Goal: Task Accomplishment & Management: Manage account settings

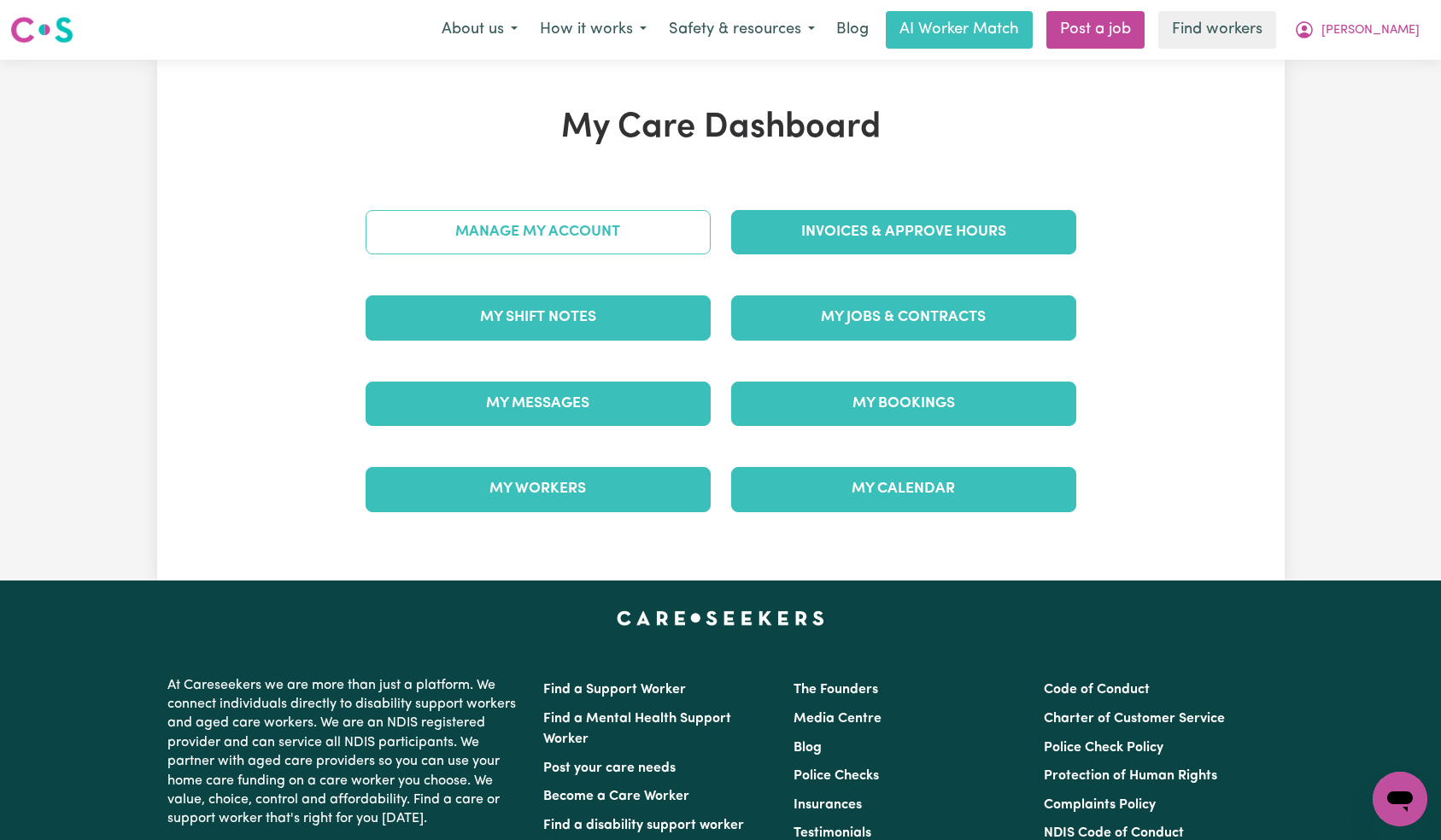
click at [603, 255] on link "Manage My Account" at bounding box center [538, 232] width 345 height 44
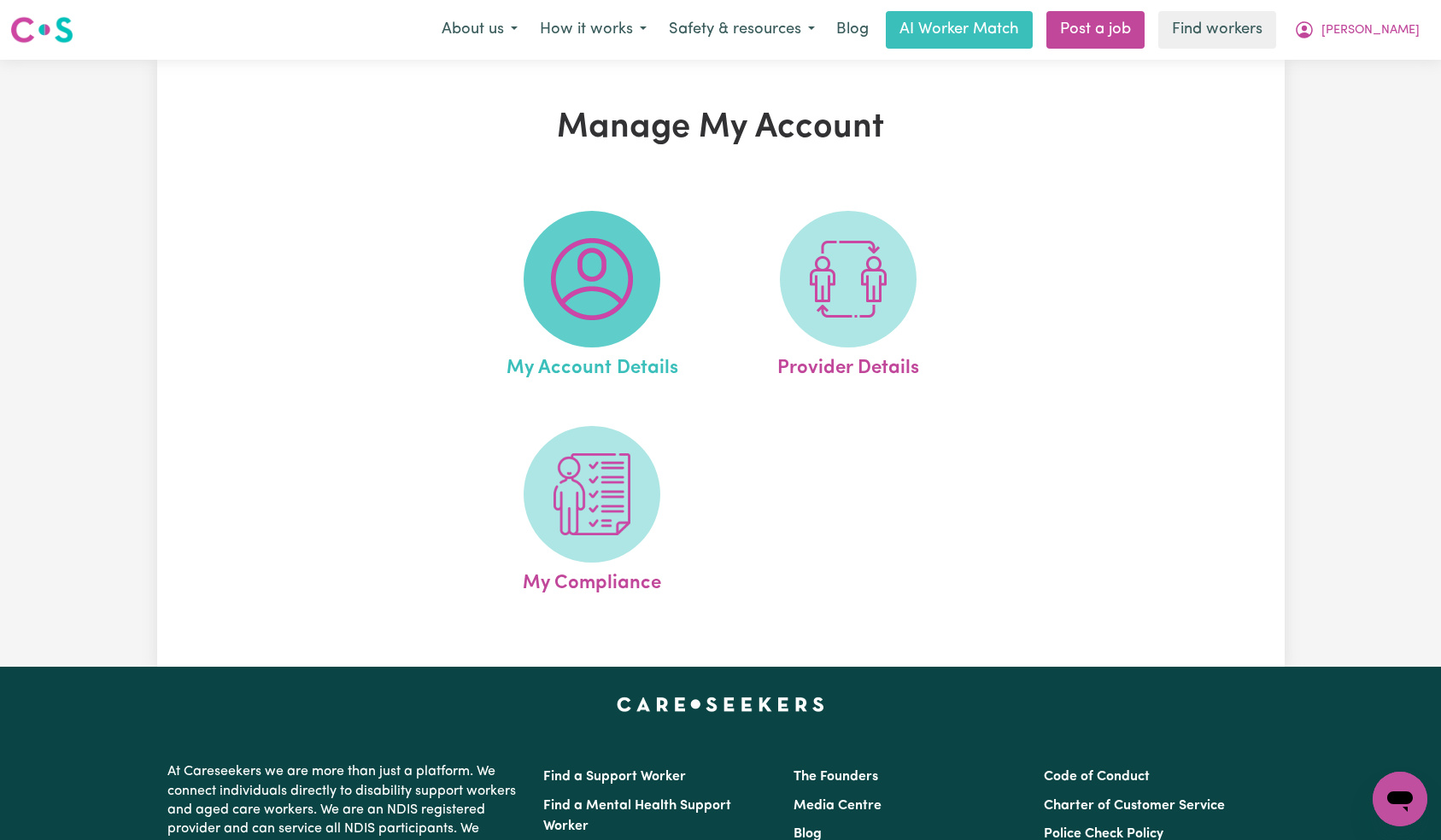
click at [613, 298] on img at bounding box center [592, 279] width 82 height 82
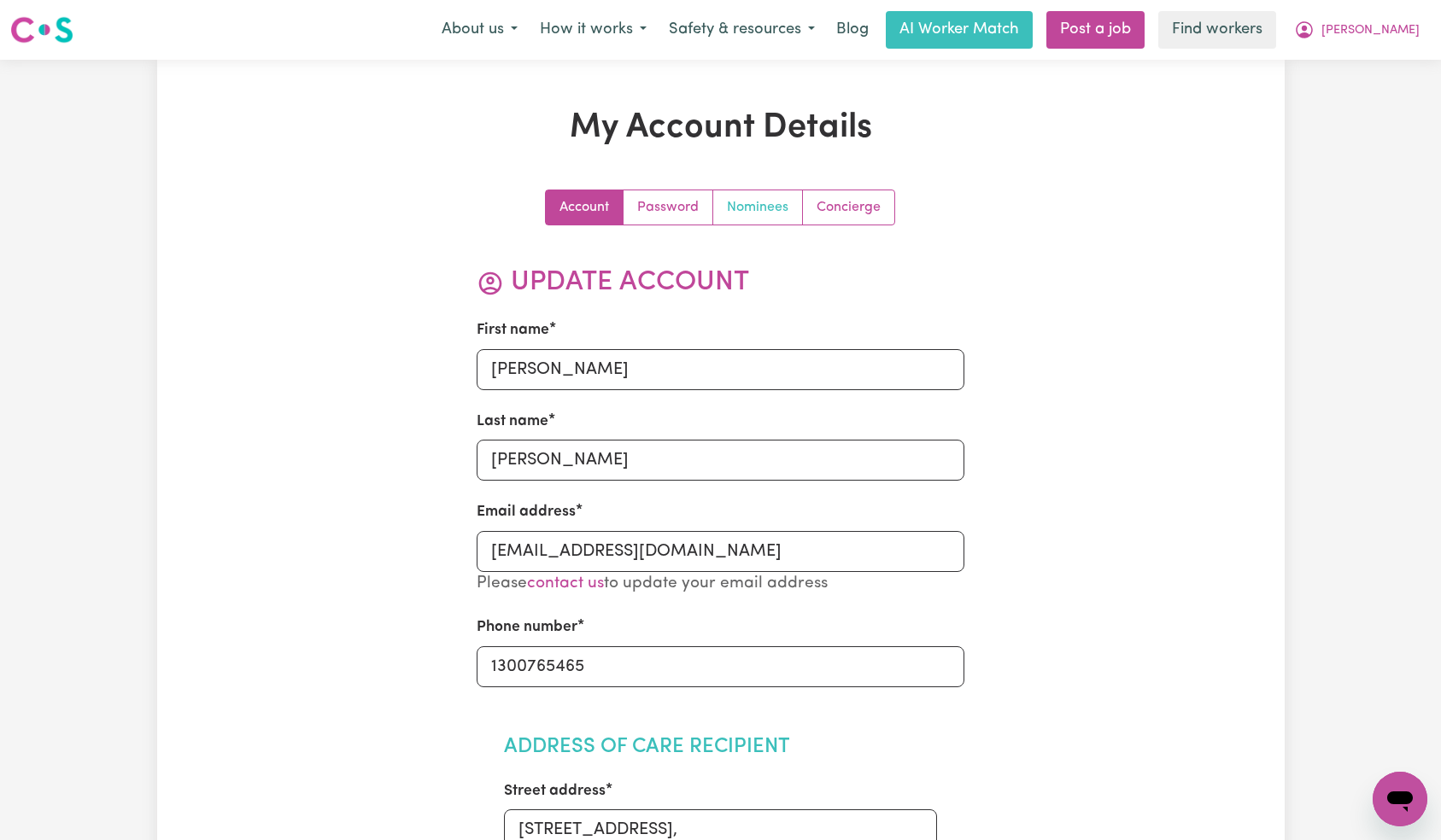
click at [763, 203] on link "Nominees" at bounding box center [757, 208] width 90 height 34
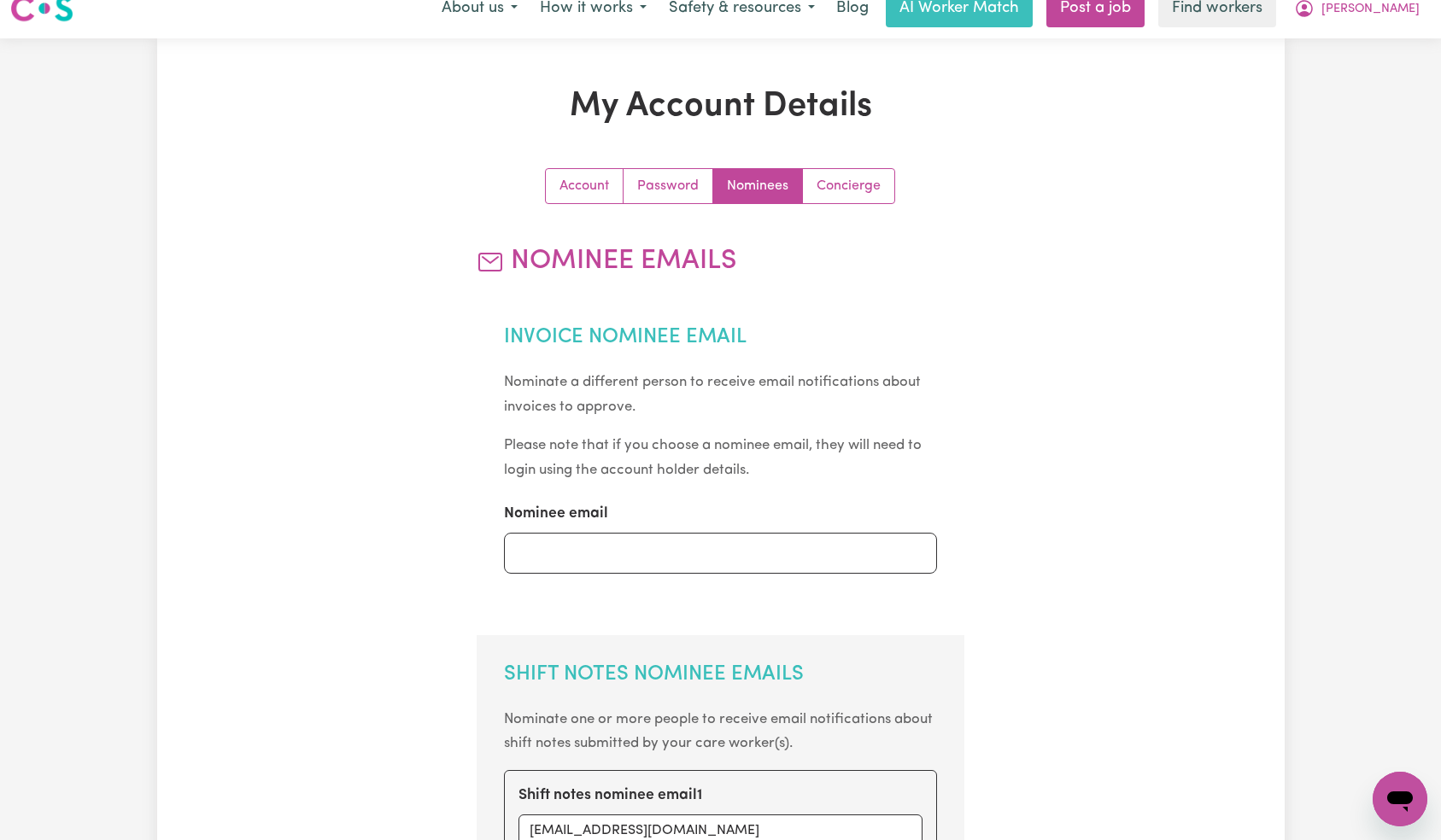
scroll to position [636, 0]
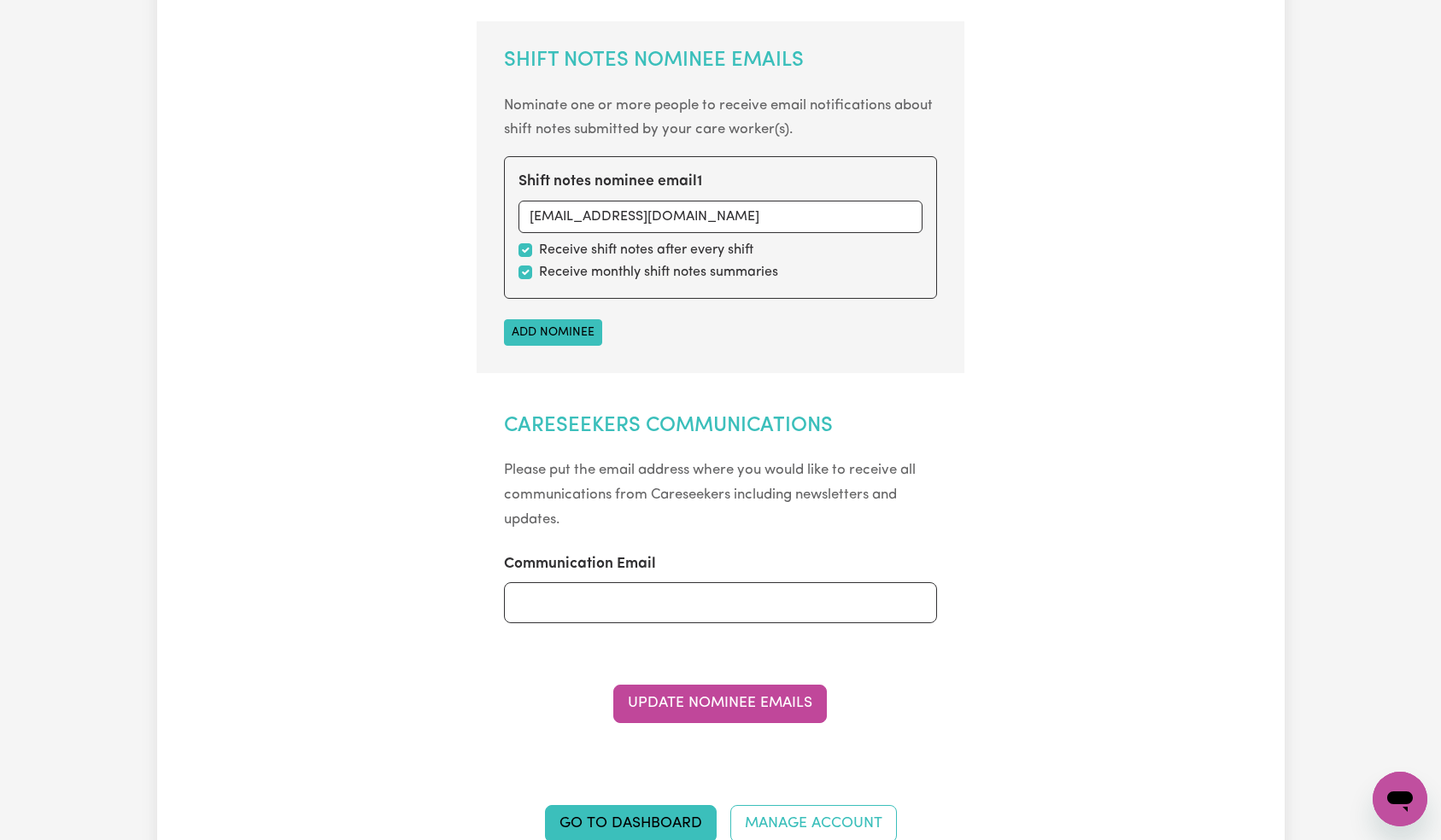
click at [633, 276] on label "Receive monthly shift notes summaries" at bounding box center [659, 273] width 239 height 21
click at [558, 274] on label "Receive monthly shift notes summaries" at bounding box center [659, 273] width 239 height 21
click at [526, 269] on input "checkbox" at bounding box center [526, 273] width 14 height 14
checkbox input "false"
click at [696, 696] on button "Update Nominee Emails" at bounding box center [720, 703] width 214 height 38
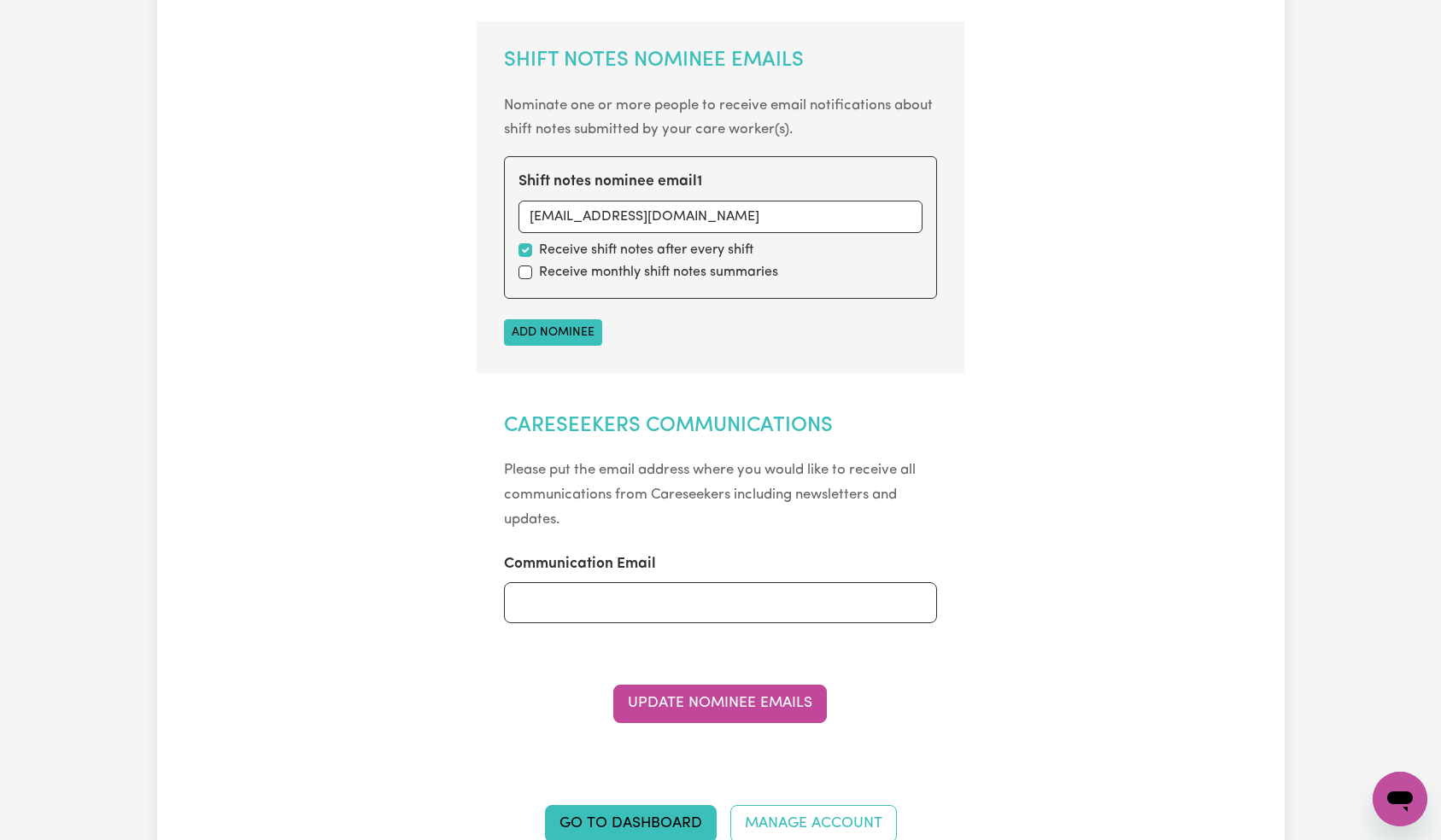
scroll to position [0, 0]
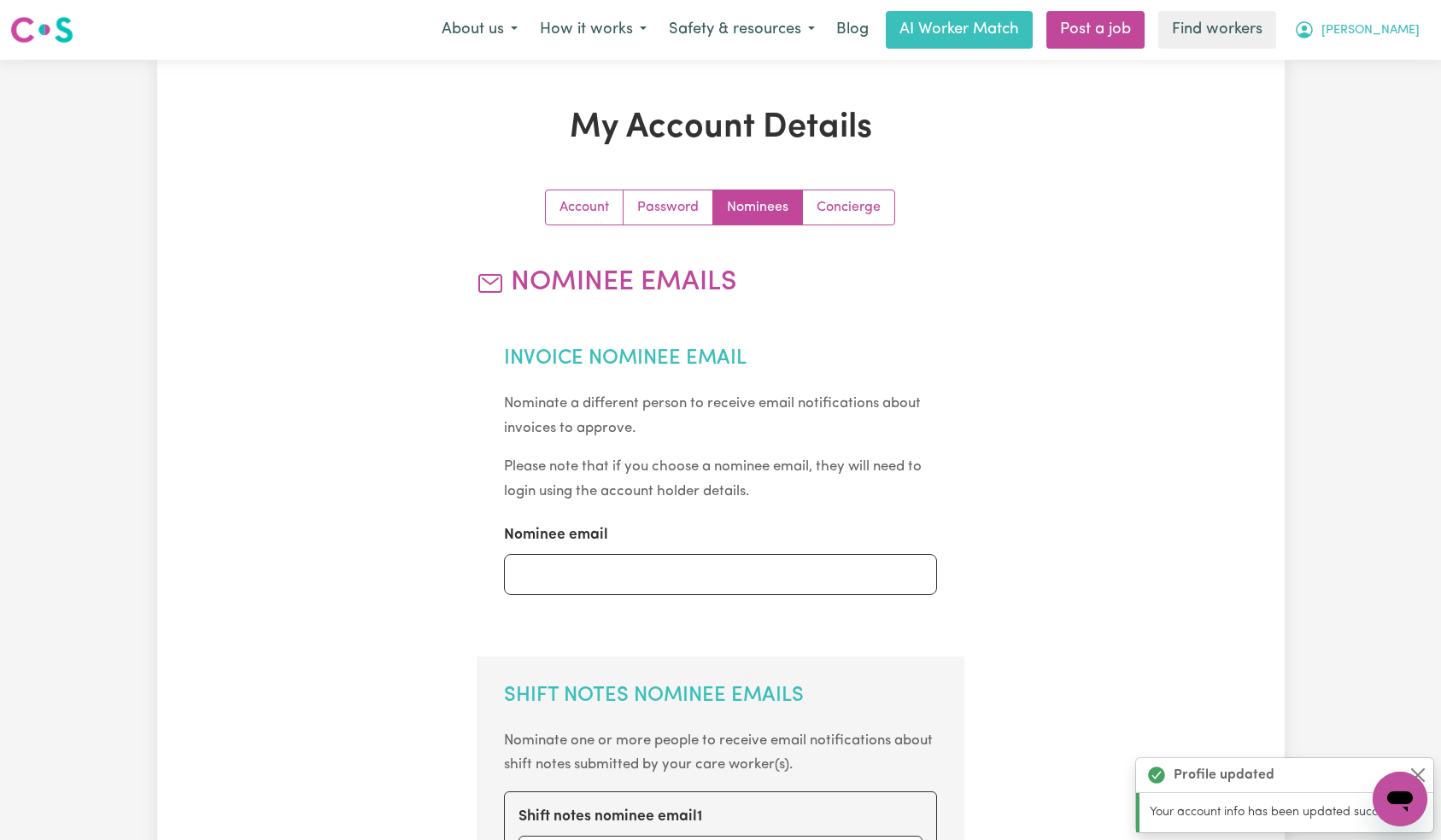
click at [1412, 33] on span "[PERSON_NAME]" at bounding box center [1370, 31] width 98 height 19
drag, startPoint x: 1406, startPoint y: 49, endPoint x: 1380, endPoint y: 90, distance: 48.5
click at [1380, 90] on link "Logout" at bounding box center [1362, 98] width 135 height 32
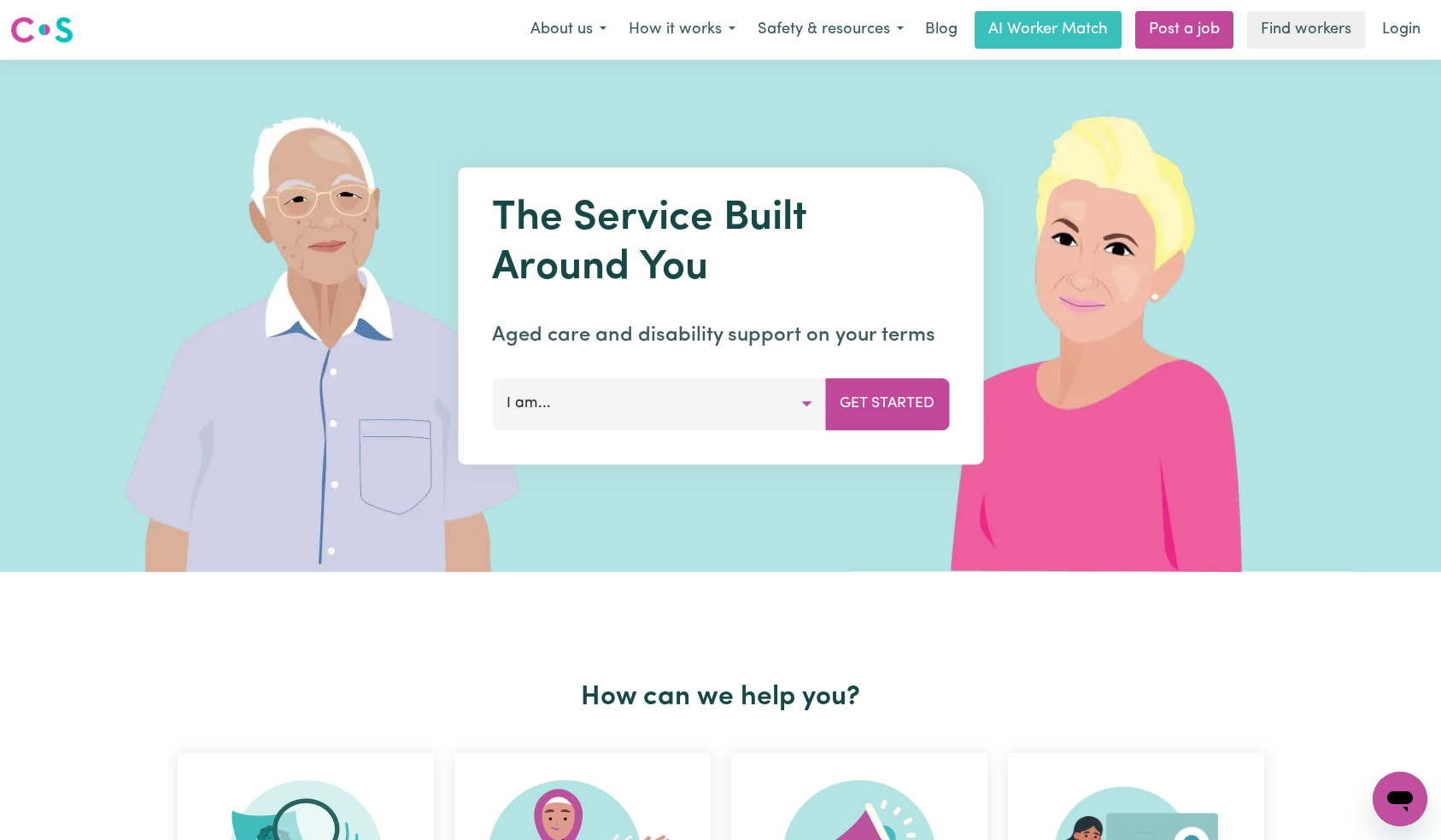
click at [1397, 31] on link "Login" at bounding box center [1401, 30] width 59 height 38
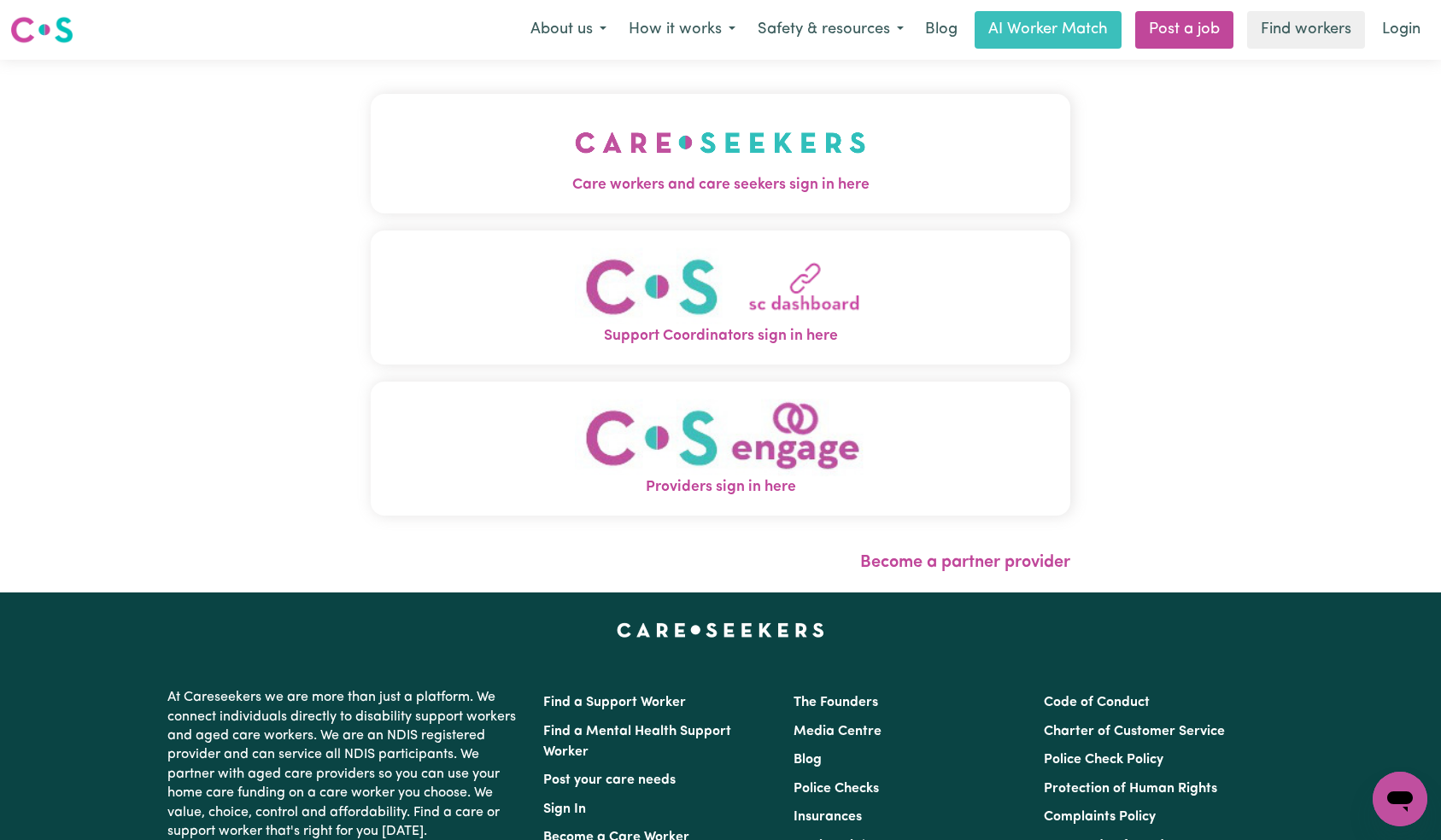
click at [506, 123] on button "Care workers and care seekers sign in here" at bounding box center [720, 154] width 700 height 120
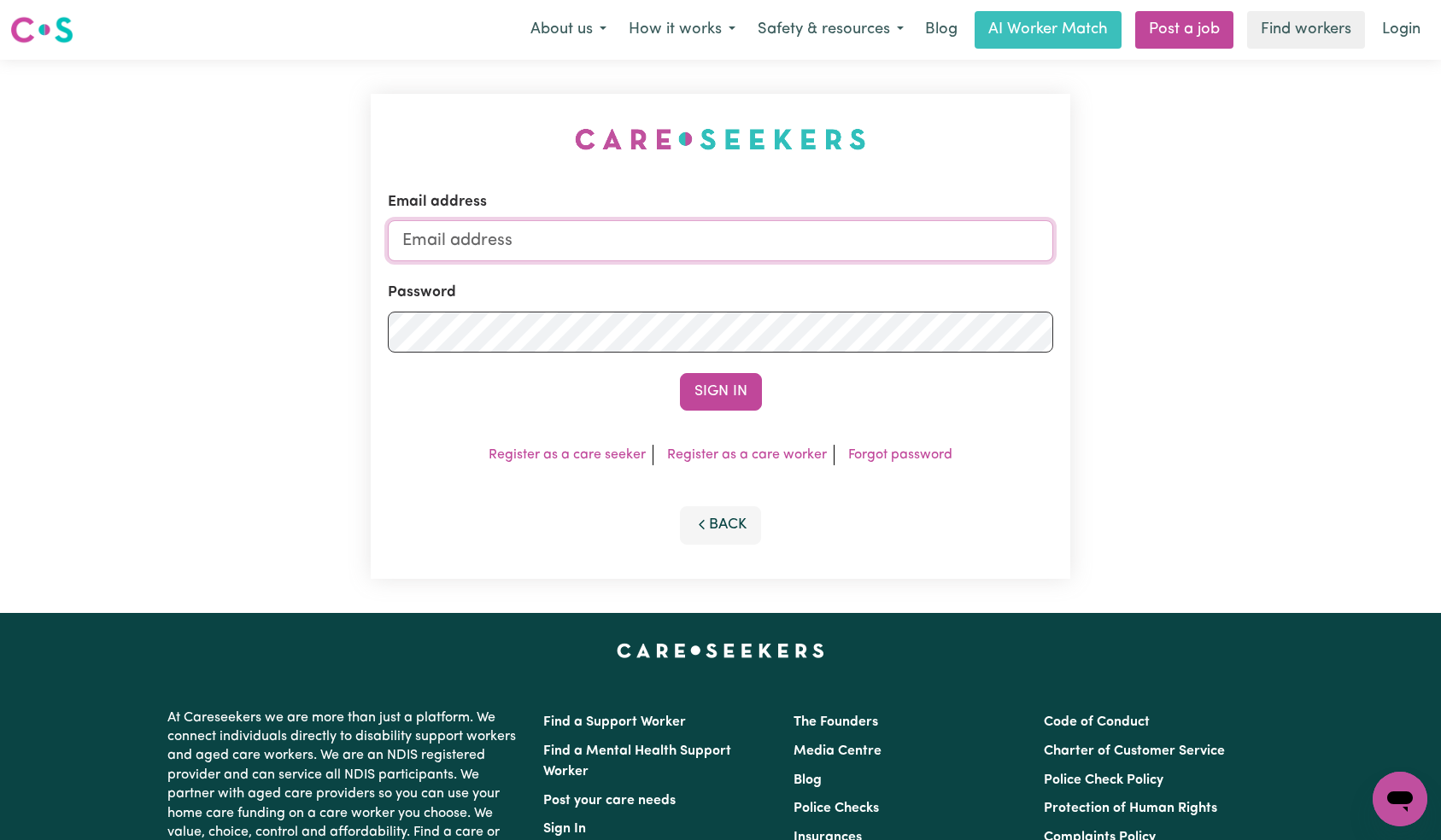
click at [700, 235] on input "Email address" at bounding box center [720, 241] width 666 height 41
paste input "[EMAIL_ADDRESS][DOMAIN_NAME]"
type input "[EMAIL_ADDRESS][DOMAIN_NAME]"
click at [750, 420] on div "Email address [EMAIL_ADDRESS][DOMAIN_NAME] Password Sign In Register as a care …" at bounding box center [720, 337] width 700 height 485
click at [745, 400] on button "Sign In" at bounding box center [720, 392] width 82 height 38
